Goal: Browse casually

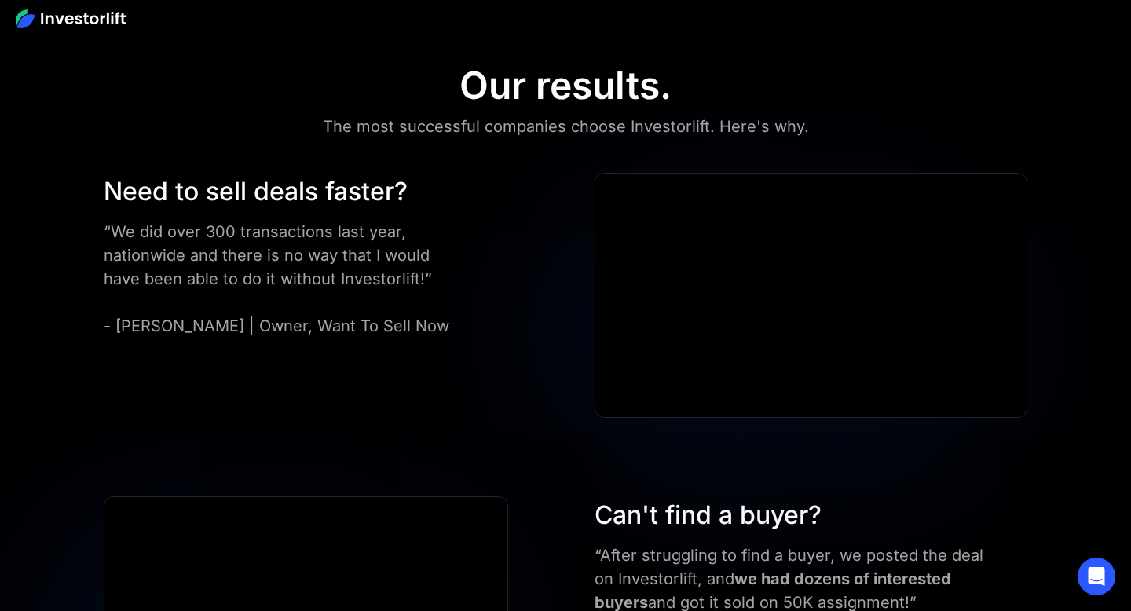
scroll to position [3558, 0]
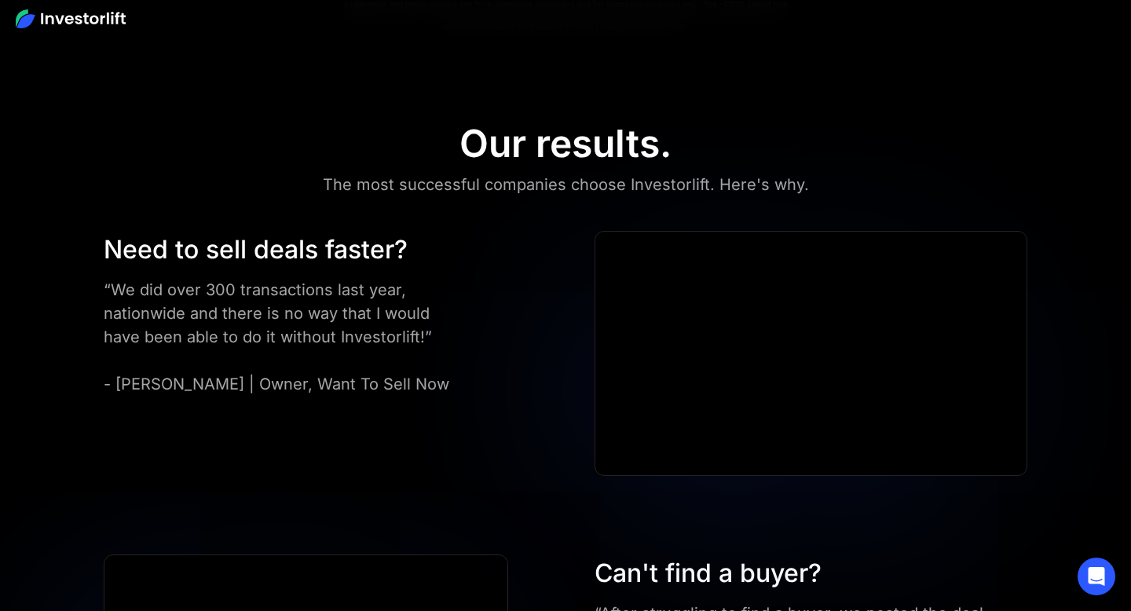
scroll to position [3499, 0]
click at [498, 184] on div "The most successful companies choose Investorlift. Here's why." at bounding box center [566, 183] width 486 height 25
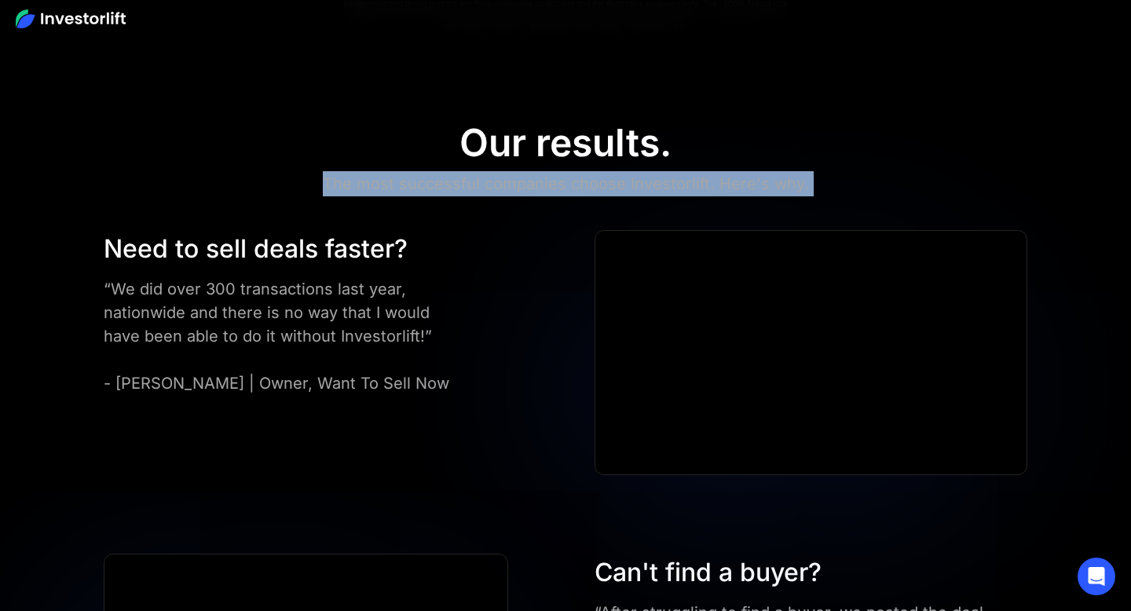
click at [498, 184] on div "The most successful companies choose Investorlift. Here's why." at bounding box center [566, 183] width 486 height 25
copy div "The most successful companies choose Investorlift. Here's why."
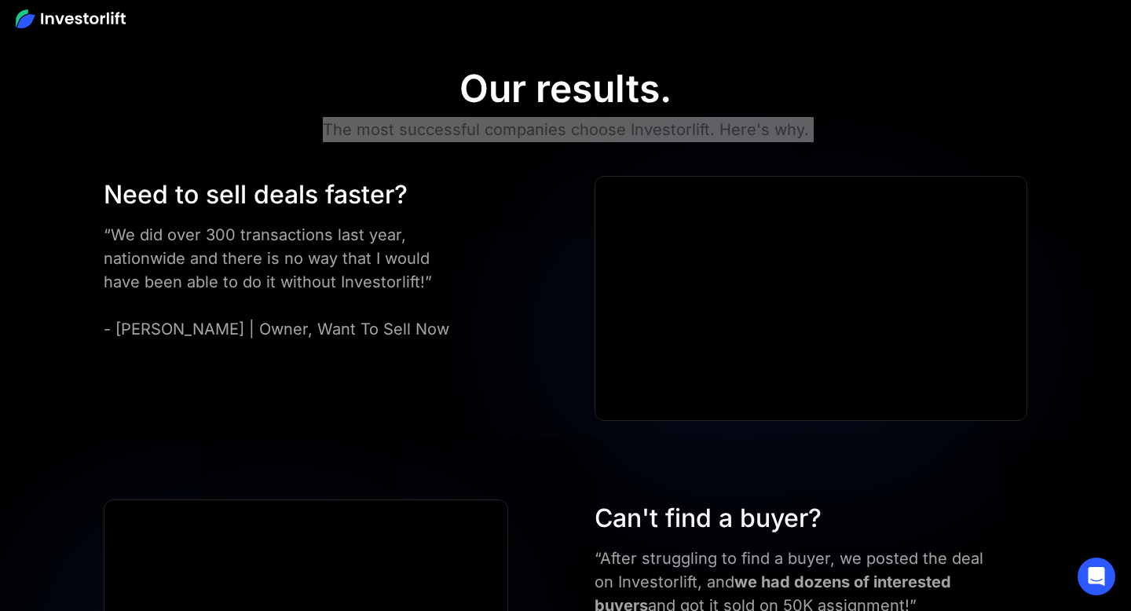
scroll to position [3564, 0]
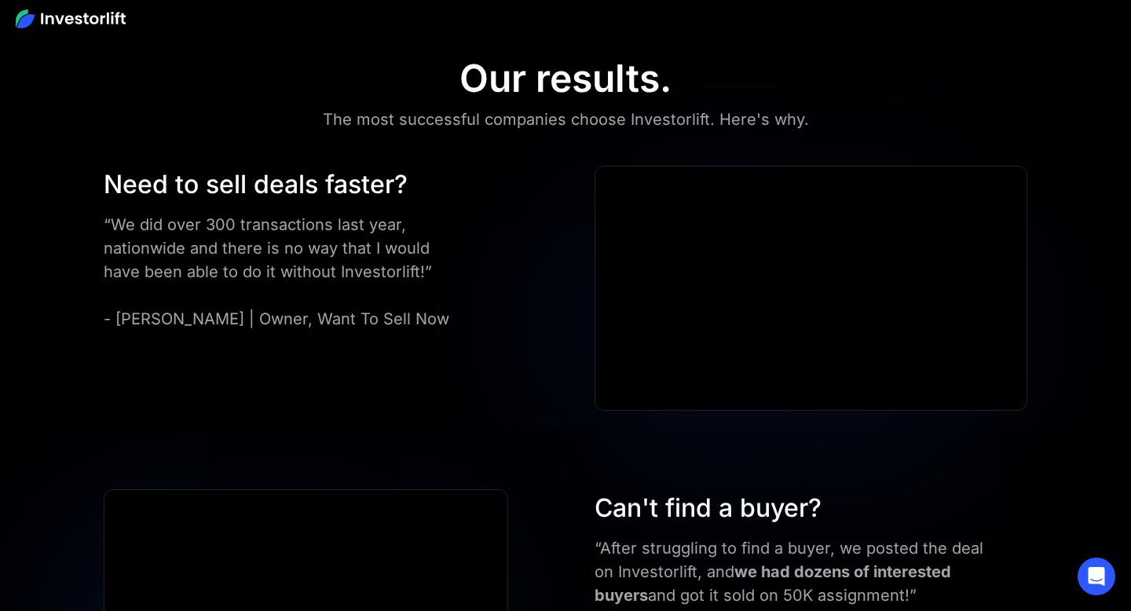
click at [515, 270] on div "Need to sell deals faster? “We did over 300 transactions last year, nationwide …" at bounding box center [322, 248] width 452 height 165
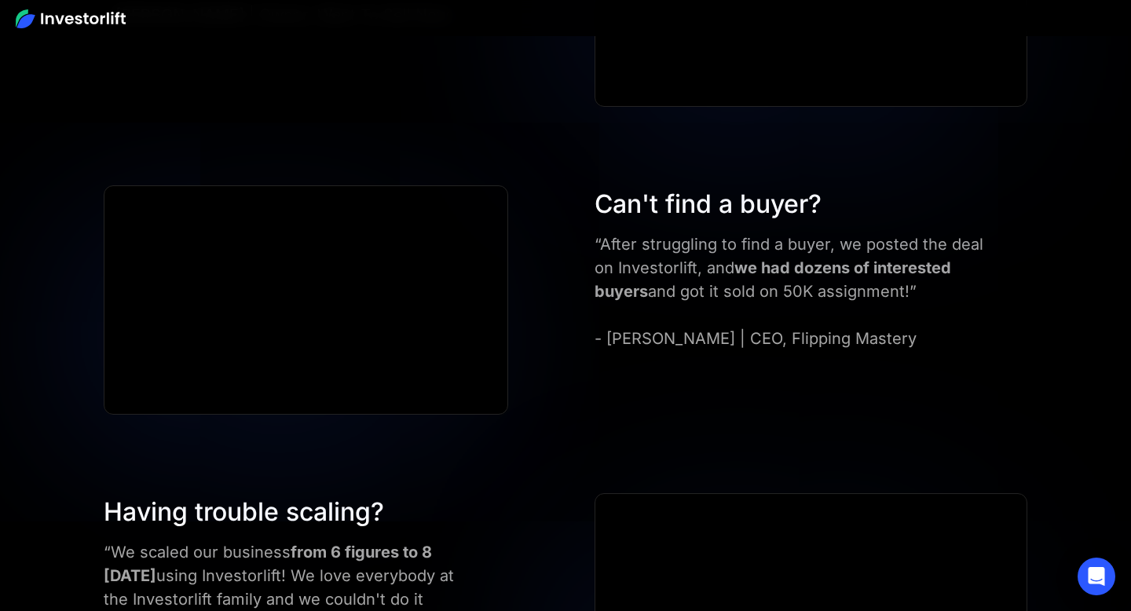
scroll to position [3879, 0]
